Goal: Information Seeking & Learning: Find specific fact

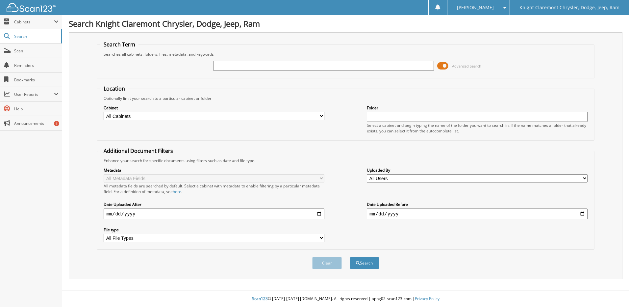
click at [320, 67] on input "text" at bounding box center [323, 66] width 221 height 10
type input "DU0918"
click at [350, 257] on button "Search" at bounding box center [365, 263] width 30 height 12
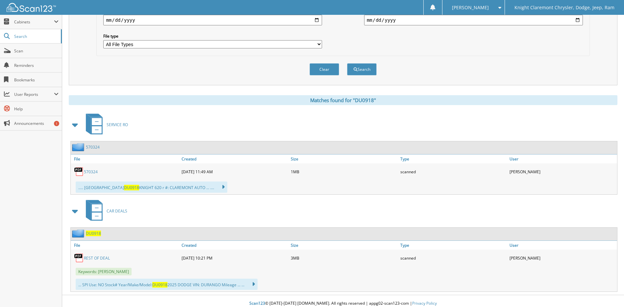
scroll to position [198, 0]
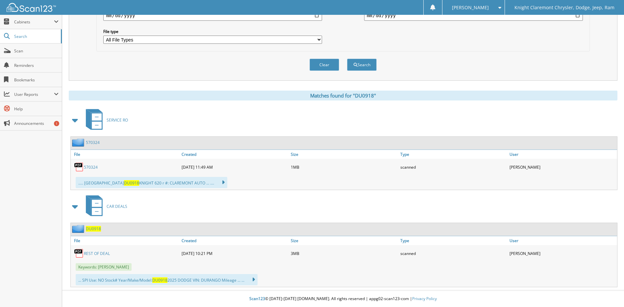
click at [104, 253] on link "REST OF DEAL" at bounding box center [97, 253] width 26 height 6
click at [98, 253] on link "REST OF DEAL" at bounding box center [97, 253] width 26 height 6
click at [34, 51] on span "Scan" at bounding box center [36, 51] width 44 height 6
